Goal: Information Seeking & Learning: Learn about a topic

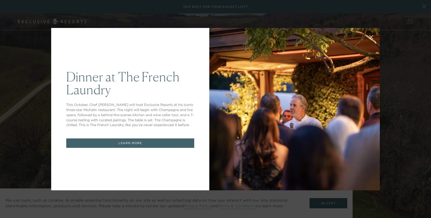
click at [344, 190] on div at bounding box center [294, 109] width 170 height 163
click at [323, 200] on div "Dinner at The [GEOGRAPHIC_DATA] This October, Chef [PERSON_NAME] will host Excl…" at bounding box center [215, 109] width 431 height 218
drag, startPoint x: 22, startPoint y: 54, endPoint x: 37, endPoint y: 40, distance: 20.6
click at [24, 53] on div "Dinner at The [GEOGRAPHIC_DATA] This October, Chef [PERSON_NAME] will host Excl…" at bounding box center [215, 109] width 431 height 218
click at [275, 89] on div at bounding box center [294, 109] width 170 height 163
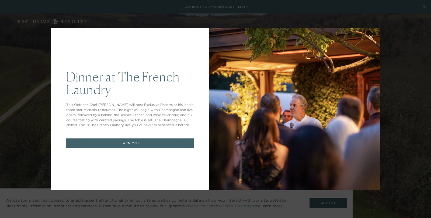
drag, startPoint x: 407, startPoint y: 29, endPoint x: 396, endPoint y: 28, distance: 11.4
click at [408, 29] on div "Dinner at The [GEOGRAPHIC_DATA] This October, Chef [PERSON_NAME] will host Excl…" at bounding box center [215, 109] width 431 height 218
click at [126, 144] on link "LEARN MORE" at bounding box center [130, 143] width 128 height 9
